Goal: Navigation & Orientation: Find specific page/section

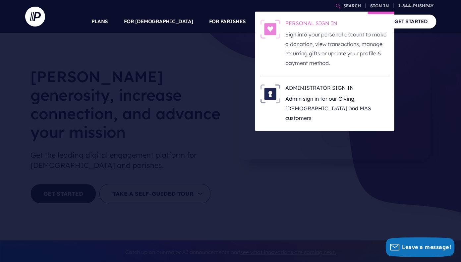
click at [322, 56] on p "Sign into your personal account to make a donation, view transactions, manage r…" at bounding box center [336, 49] width 103 height 38
click at [323, 47] on p "Sign into your personal account to make a donation, view transactions, manage r…" at bounding box center [336, 49] width 103 height 38
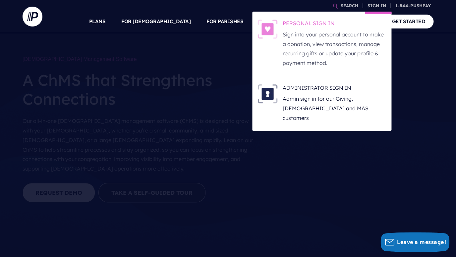
click at [336, 43] on p "Sign into your personal account to make a donation, view transactions, manage r…" at bounding box center [334, 49] width 103 height 38
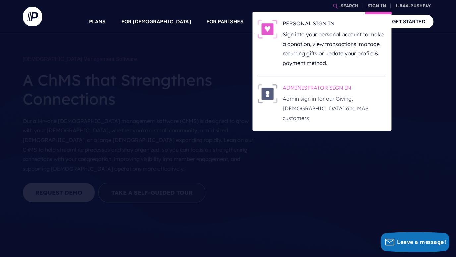
click at [312, 92] on h6 "ADMINISTRATOR SIGN IN" at bounding box center [334, 89] width 103 height 10
